Goal: Check status: Check status

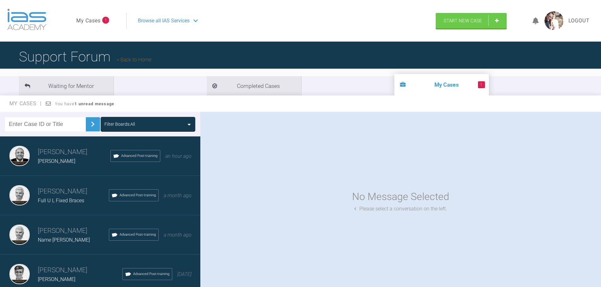
click at [91, 19] on link "My Cases" at bounding box center [88, 21] width 24 height 8
click at [103, 20] on span "1" at bounding box center [105, 20] width 7 height 7
click at [67, 84] on li "Waiting for Mentor" at bounding box center [66, 85] width 95 height 19
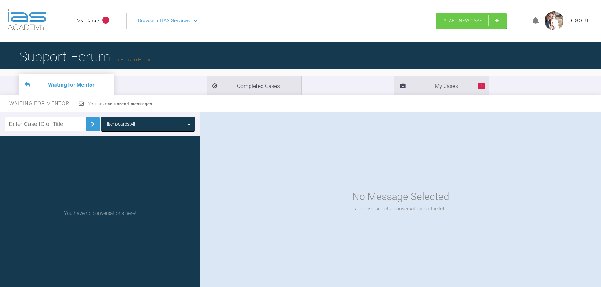
click at [285, 140] on div "No Message Selected Please select a conversation on the left." at bounding box center [400, 201] width 401 height 178
click at [394, 90] on li "1 My Cases" at bounding box center [441, 85] width 95 height 19
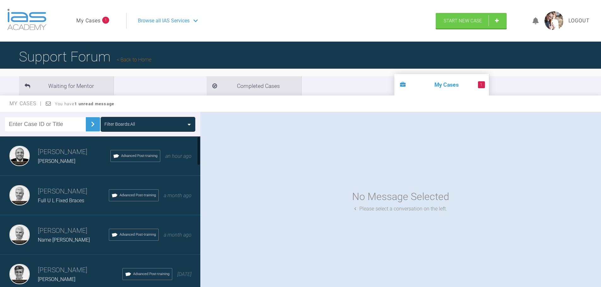
click at [76, 157] on h3 "[PERSON_NAME]" at bounding box center [74, 152] width 73 height 11
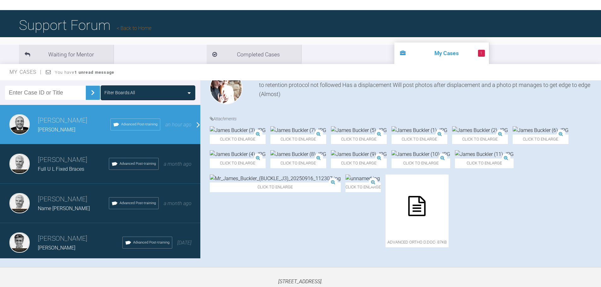
scroll to position [66, 0]
